Goal: Find specific page/section: Find specific page/section

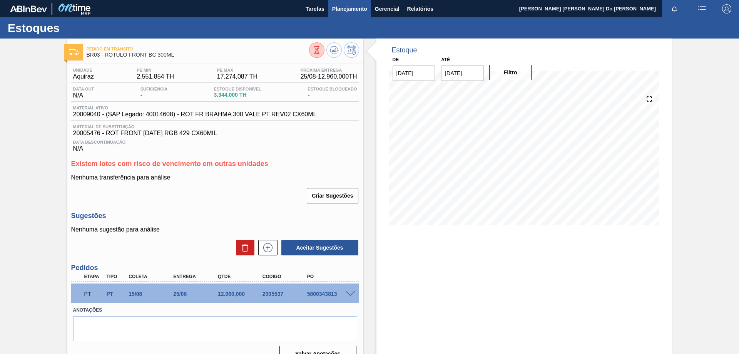
click at [341, 6] on span "Planejamento" at bounding box center [349, 8] width 35 height 9
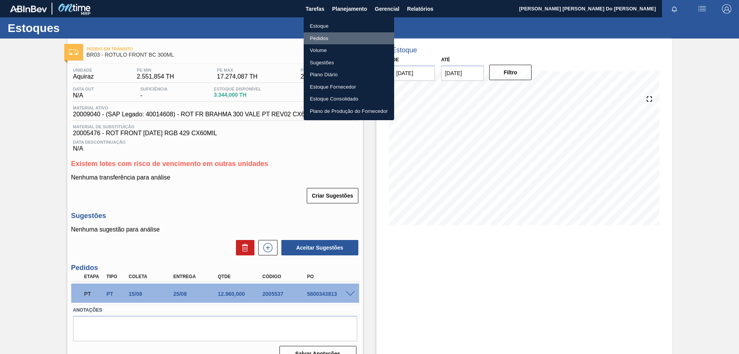
drag, startPoint x: 334, startPoint y: 39, endPoint x: 375, endPoint y: 38, distance: 40.8
click at [334, 38] on li "Pedidos" at bounding box center [349, 38] width 90 height 12
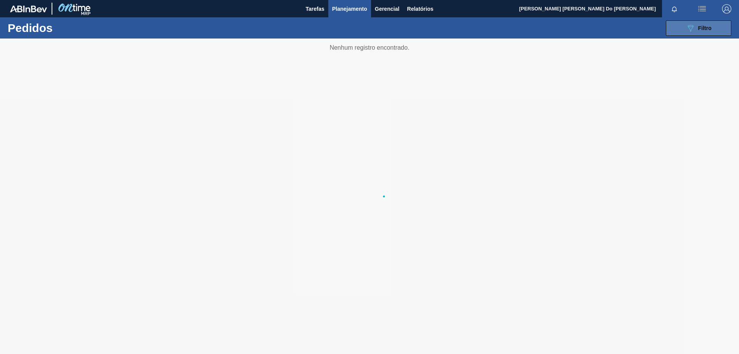
click at [713, 28] on button "089F7B8B-B2A5-4AFE-B5C0-19BA573D28AC Filtro" at bounding box center [698, 27] width 65 height 15
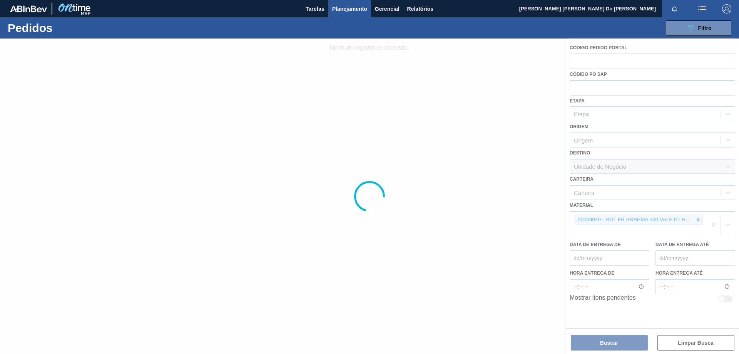
click at [693, 219] on div at bounding box center [369, 195] width 739 height 315
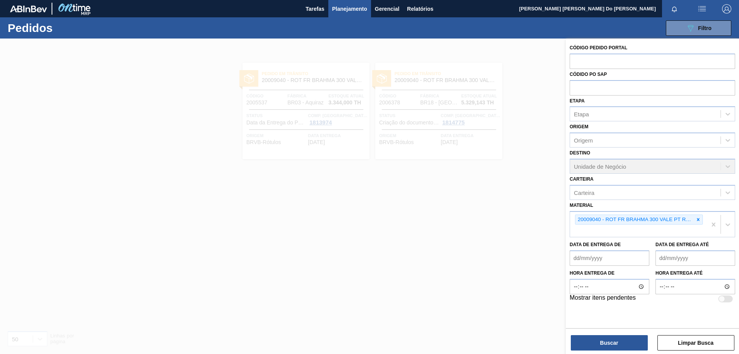
click at [700, 220] on icon at bounding box center [697, 219] width 5 height 5
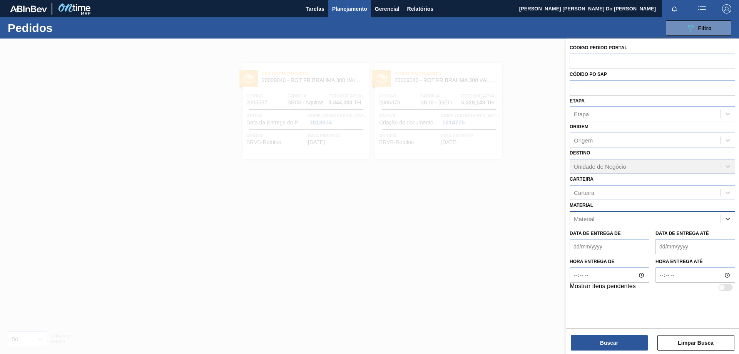
paste input "30003577"
type input "30003577"
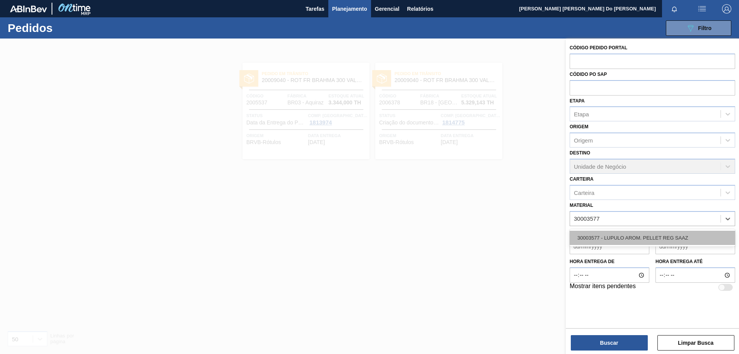
click at [635, 238] on div "30003577 - LUPULO AROM. PELLET REG SAAZ" at bounding box center [651, 237] width 165 height 14
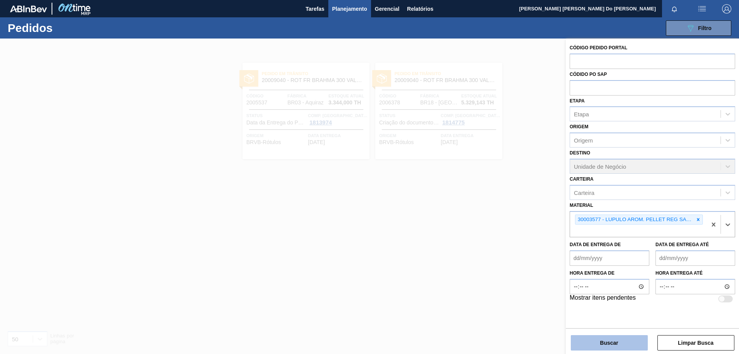
click at [629, 340] on button "Buscar" at bounding box center [609, 342] width 77 height 15
